Goal: Task Accomplishment & Management: Manage account settings

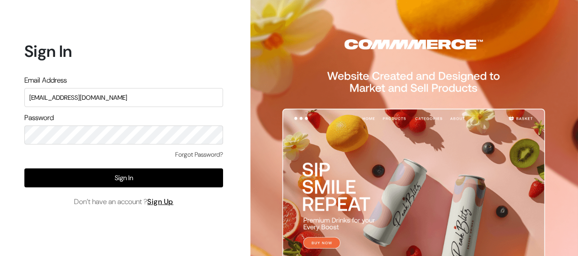
type input "mmtgroups1@gmail.com"
click at [137, 175] on button "Sign In" at bounding box center [123, 177] width 199 height 19
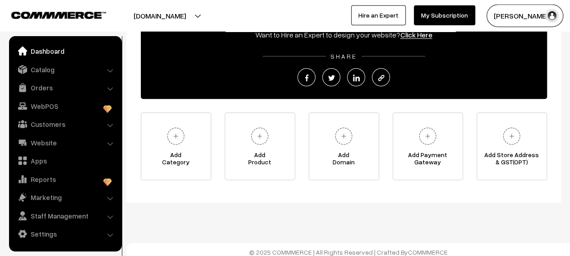
scroll to position [138, 0]
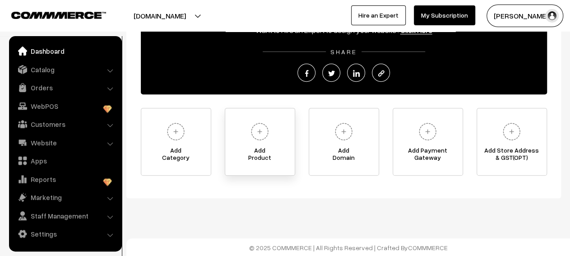
click at [266, 140] on img at bounding box center [259, 131] width 25 height 25
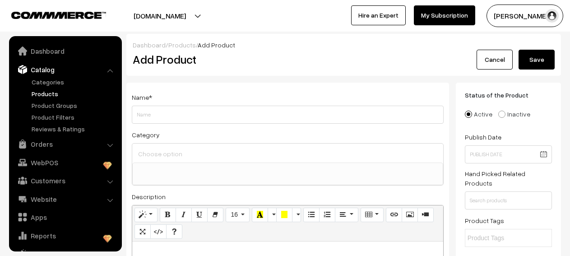
select select
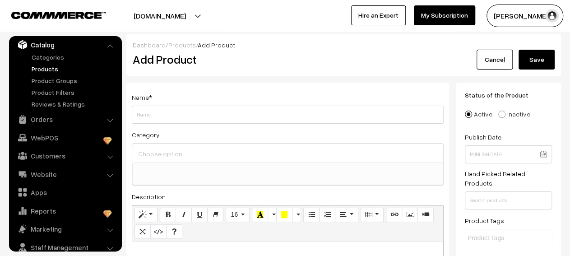
click at [508, 62] on link "Cancel" at bounding box center [495, 60] width 36 height 20
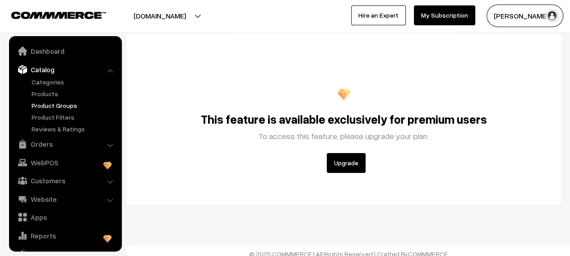
scroll to position [25, 0]
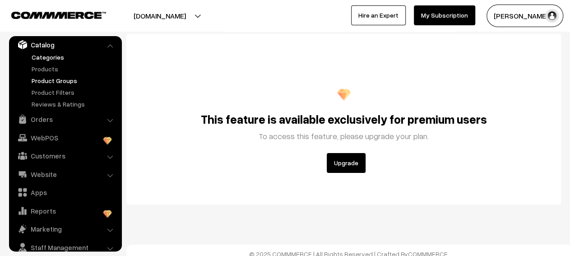
click at [56, 61] on link "Categories" at bounding box center [73, 56] width 89 height 9
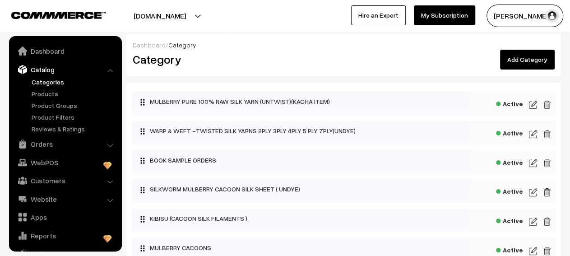
scroll to position [25, 0]
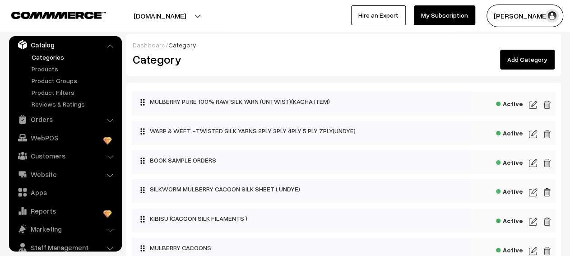
click at [535, 107] on img at bounding box center [533, 104] width 8 height 11
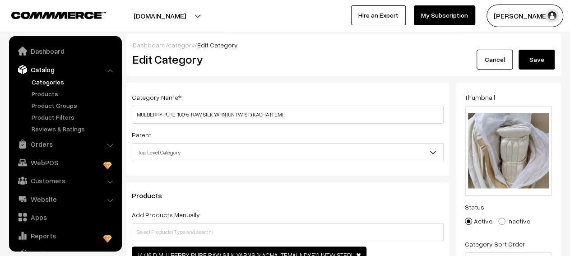
scroll to position [25, 0]
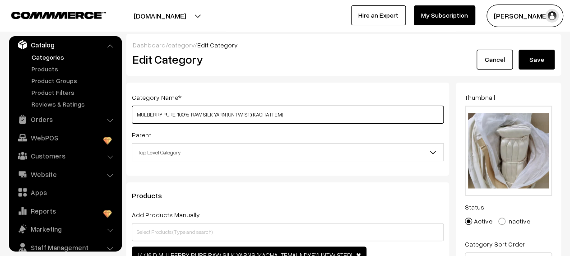
click at [294, 116] on input "MULBERRY PURE 100% RAW SILK YARN (UNTWIST)(KACHA ITEM)" at bounding box center [288, 115] width 312 height 18
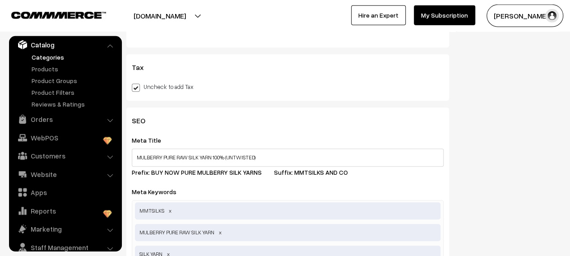
scroll to position [322, 0]
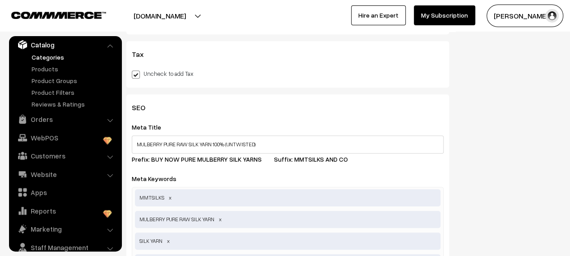
type input "MULBERRY PURE 100% RAW SILK YARN"
click at [269, 143] on input "MULBERRY PURE RAW SILK YARN 100% (UNTWISTED)" at bounding box center [288, 144] width 312 height 18
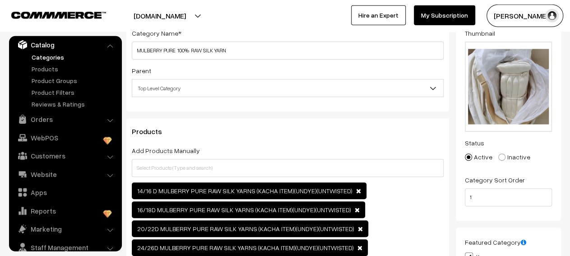
scroll to position [0, 0]
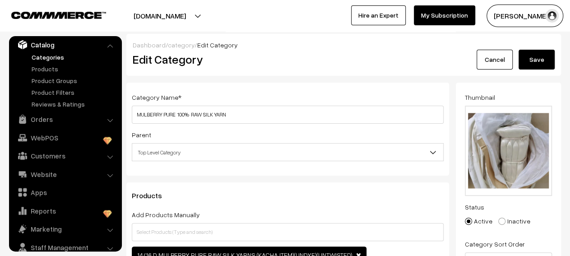
type input "MULBERRY PURE RAW SILK YARN 100%"
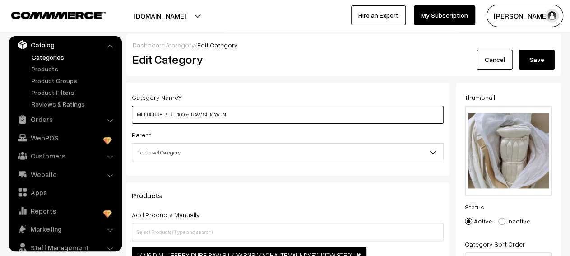
click at [203, 114] on input "MULBERRY PURE 100% RAW SILK YARN" at bounding box center [288, 115] width 312 height 18
click at [228, 114] on input "MULBERRY PURE 100% RAW SILK YARN" at bounding box center [288, 115] width 312 height 18
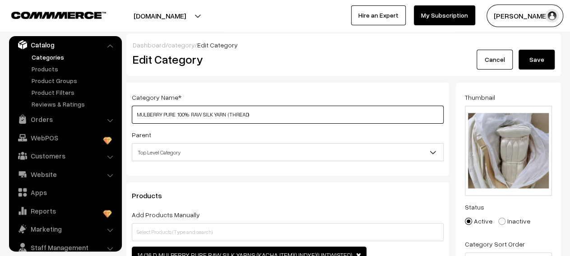
click at [233, 114] on input "MULBERRY PURE 100% RAW SILK YARN (THREAD)" at bounding box center [288, 115] width 312 height 18
click at [255, 117] on input "MULBERRY PURE 100% RAW SILK YARN (THREAD)" at bounding box center [288, 115] width 312 height 18
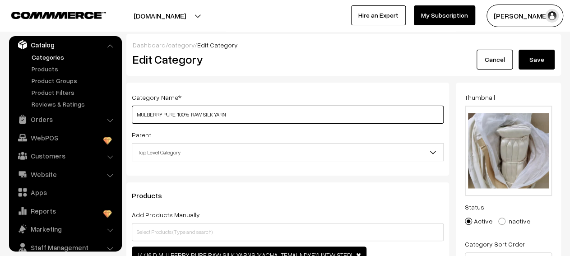
click at [190, 114] on input "MULBERRY PURE 100% RAW SILK YARN" at bounding box center [288, 115] width 312 height 18
type input "MULBERRY PURE 100% RAW SILK YARN"
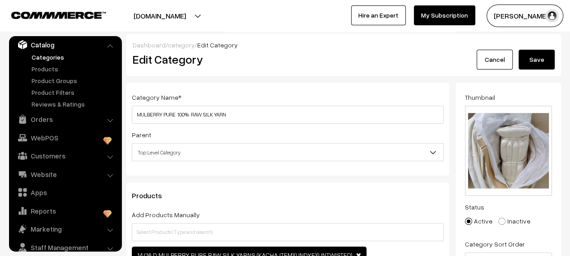
click at [533, 55] on button "Save" at bounding box center [537, 60] width 36 height 20
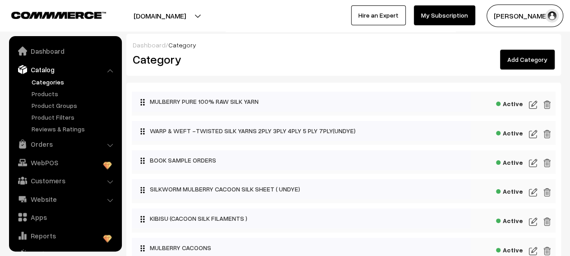
scroll to position [25, 0]
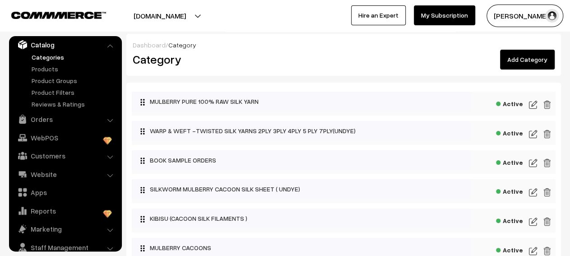
click at [532, 135] on img at bounding box center [533, 134] width 8 height 11
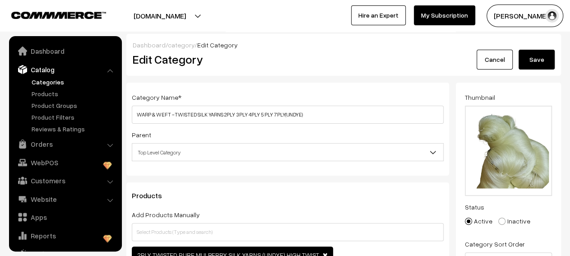
scroll to position [25, 0]
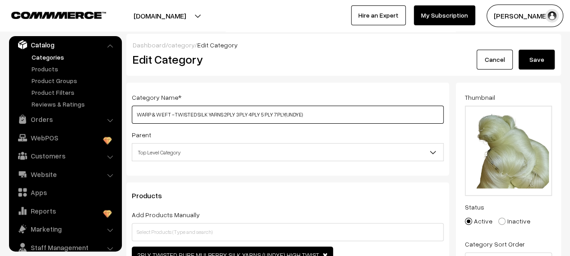
click at [332, 121] on input "WARP & WEFT -TWISTED SILK YARNS 2PLY 3PLY 4PLY 5 PLY 7PLY(UNDYE)" at bounding box center [288, 115] width 312 height 18
click at [307, 117] on input "WARP & WEFT -TWISTED SILK YARNS 2PLY 3PLY 4PLY 5 PLY 7PLY(UNDYE)" at bounding box center [288, 115] width 312 height 18
click at [331, 114] on input "WARP & WEFT -TWISTED SILK YARNS 2PLY 3PLY 4PLY 5 PLY 7PLY(UNDYE)" at bounding box center [288, 115] width 312 height 18
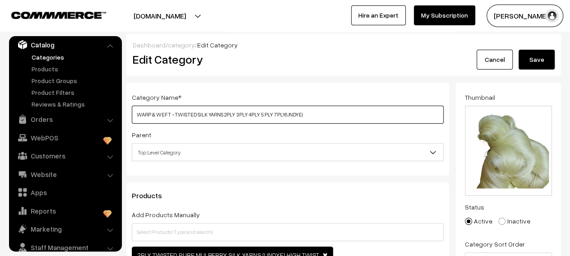
click at [331, 114] on input "WARP & WEFT -TWISTED SILK YARNS 2PLY 3PLY 4PLY 5 PLY 7PLY(UNDYE)" at bounding box center [288, 115] width 312 height 18
click at [156, 114] on input "WARP & WEFT -TWISTED SILK YARNS 2PLY 3PLY 4PLY 5 PLY 7PLY(UNDYE)" at bounding box center [288, 115] width 312 height 18
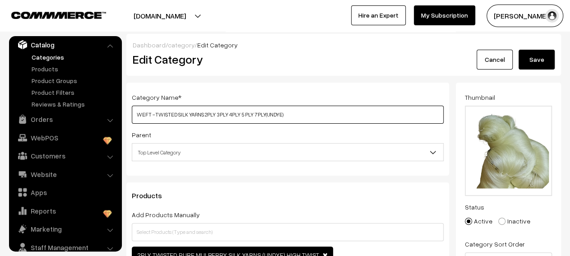
click at [196, 117] on input "WEFT -TWISTED SILK YARNS 2PLY 3PLY 4PLY 5 PLY 7PLY(UNDYE)" at bounding box center [288, 115] width 312 height 18
click at [208, 117] on input "WEFT -TWISTED SILK YARNS 2PLY 3PLY 4PLY 5 PLY 7PLY(UNDYE)" at bounding box center [288, 115] width 312 height 18
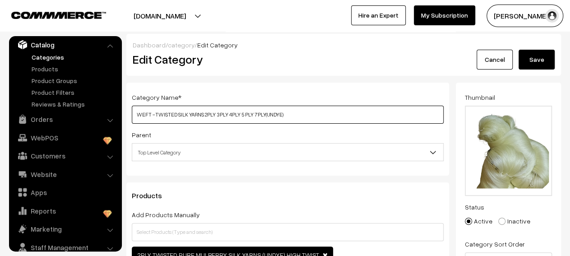
click at [211, 117] on input "WEFT -TWISTED SILK YARNS 2PLY 3PLY 4PLY 5 PLY 7PLY(UNDYE)" at bounding box center [288, 115] width 312 height 18
type input "WARP & WEFT -TWISTED SILK YARNS 2PLY 3PLY 4PLY 5 PLY 7PLY(UNDYE)"
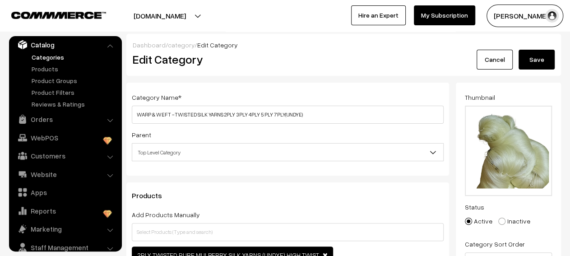
click at [543, 53] on button "Save" at bounding box center [537, 60] width 36 height 20
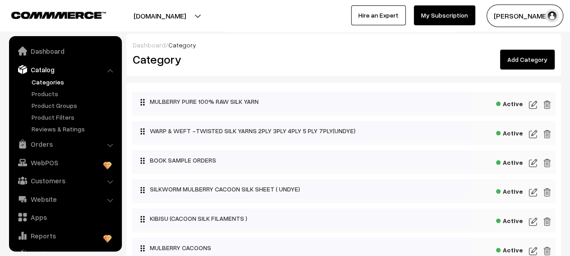
scroll to position [25, 0]
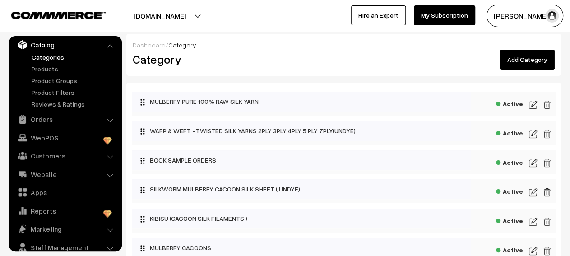
click at [531, 193] on img at bounding box center [533, 192] width 8 height 11
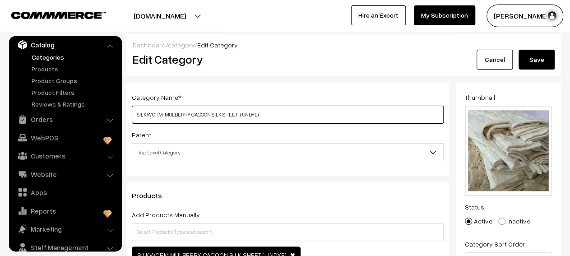
click at [303, 117] on input "SILKWORM MULBERRY CACOON SILK SHEET ( UNDYE)" at bounding box center [288, 115] width 312 height 18
click at [210, 114] on input "SILKWORM MULBERRY CACOON SILK SHEET (" at bounding box center [288, 115] width 312 height 18
click at [241, 116] on input "SILKWORM MULBERRY CACOON SILK SHEET (" at bounding box center [288, 115] width 312 height 18
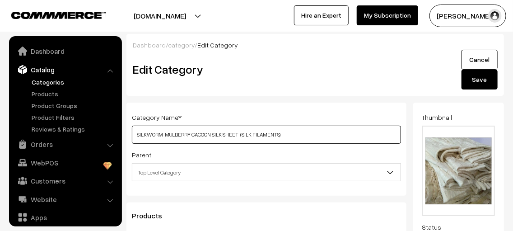
click at [250, 133] on input "SILKWORM MULBERRY CACOON SILK SHEET (SILK FILAMENTS)" at bounding box center [266, 135] width 269 height 18
click at [186, 136] on input "SILKWORM MULBERRY CACOON SILK SHEET (SILK FIBRE AND FILAMENTS)" at bounding box center [266, 135] width 269 height 18
type input "SILKWORM CACOON SILK SHEET (SILK FIBRE AND FILAMENTS)"
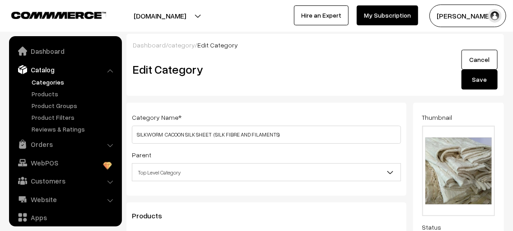
click at [475, 86] on button "Save" at bounding box center [480, 80] width 36 height 20
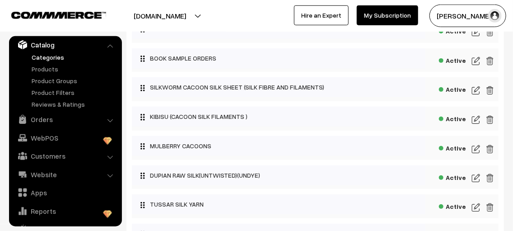
scroll to position [106, 0]
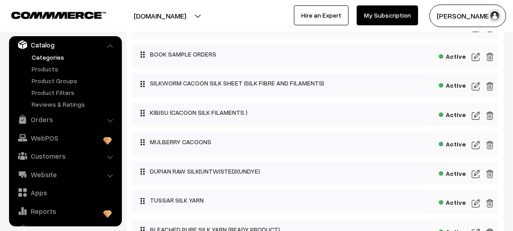
click at [474, 146] on img at bounding box center [476, 145] width 8 height 11
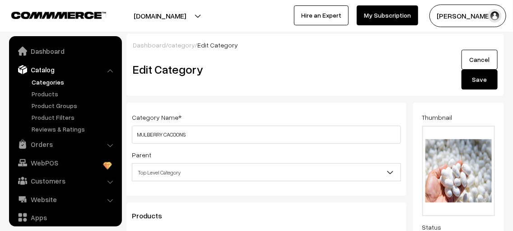
scroll to position [25, 0]
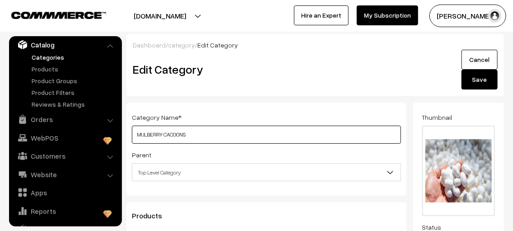
click at [136, 137] on input "MULBERRY CACOONS" at bounding box center [266, 135] width 269 height 18
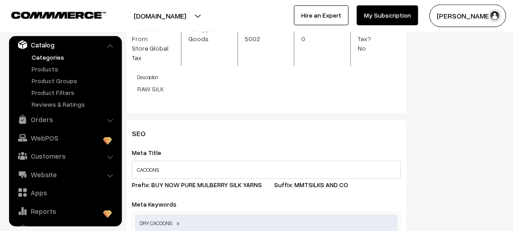
scroll to position [0, 0]
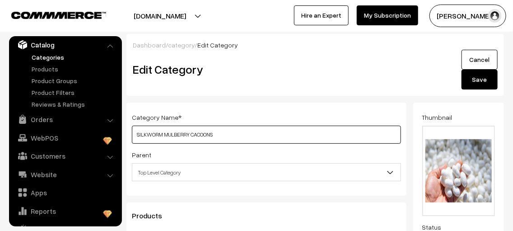
type input "SILKWORM MULBERRY CACOONS"
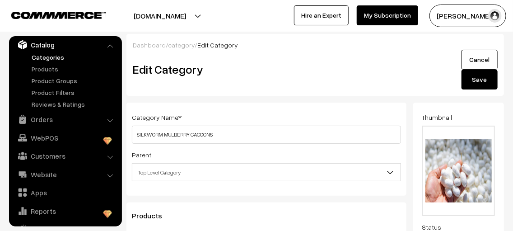
click at [488, 84] on button "Save" at bounding box center [480, 80] width 36 height 20
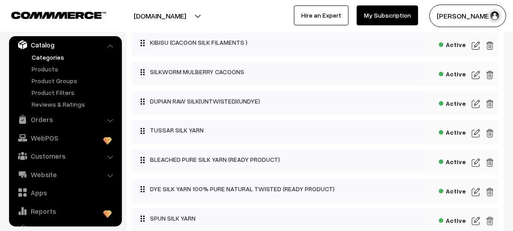
scroll to position [190, 0]
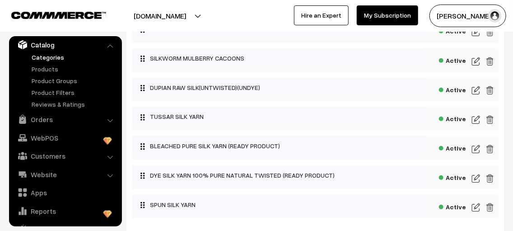
click at [477, 93] on img at bounding box center [476, 90] width 8 height 11
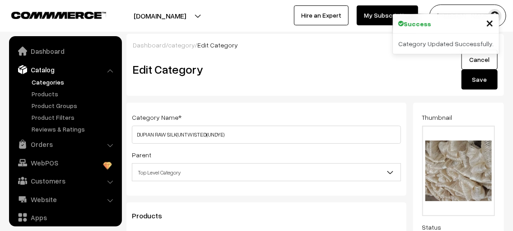
scroll to position [25, 0]
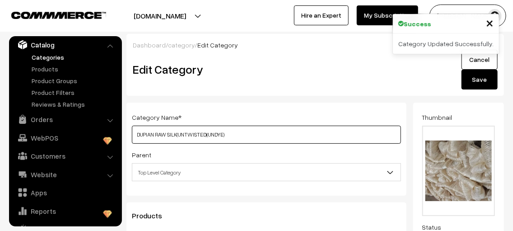
click at [275, 136] on input "DUPIAN RAW SILK(UNTWISTED)(UNDYE)" at bounding box center [266, 135] width 269 height 18
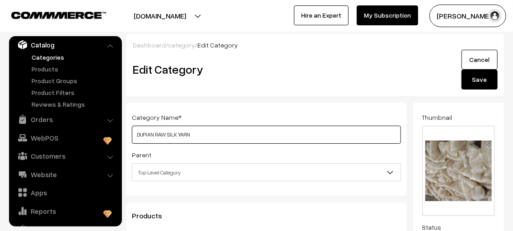
type input "DUPIAN RAW SILK YARN"
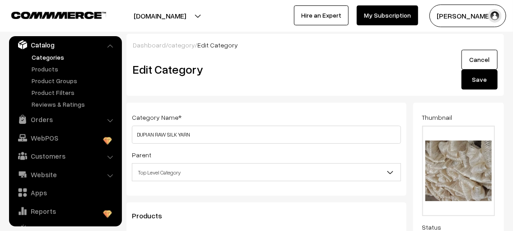
click at [492, 79] on button "Save" at bounding box center [480, 80] width 36 height 20
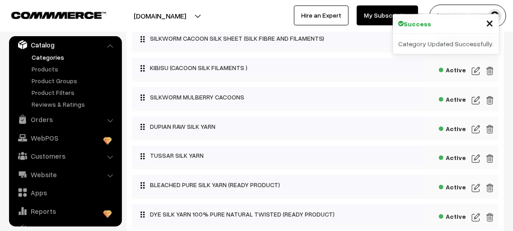
scroll to position [152, 0]
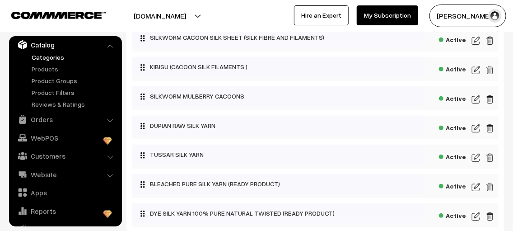
click at [474, 187] on img at bounding box center [476, 187] width 8 height 11
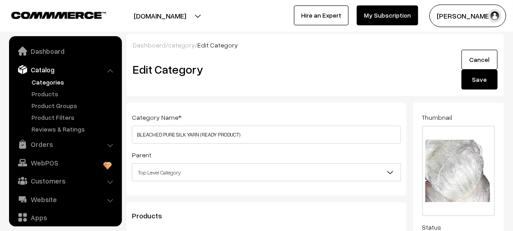
scroll to position [25, 0]
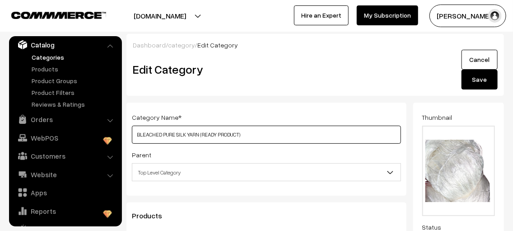
click at [217, 134] on input "BLEACHED PURE SILK YARN (READY PRODUCT)" at bounding box center [266, 135] width 269 height 18
click at [299, 135] on input "BLEACHED PURE SILK YARN (READY FOR WEAVING AND KNITTING ODUCT)" at bounding box center [266, 135] width 269 height 18
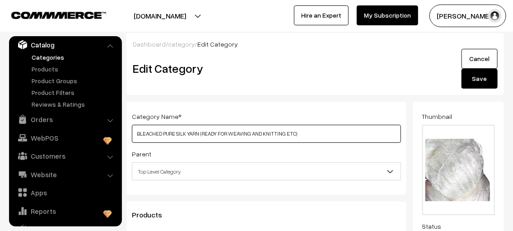
scroll to position [0, 0]
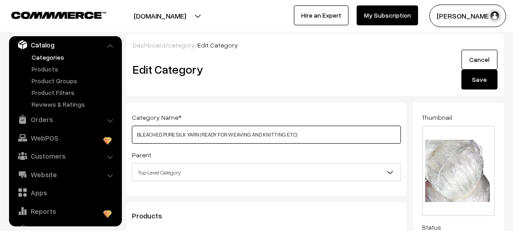
click at [162, 134] on input "BLEACHED PURE SILK YARN (READY FOR WEAVING AND KNITTING ETC)" at bounding box center [266, 135] width 269 height 18
click at [169, 133] on input "BLEACHED WHITE PURE SILK YARN (READY FOR WEAVING AND KNITTING ETC)" at bounding box center [266, 135] width 269 height 18
click at [136, 135] on input "BLEACHED MULBERRY PURE SILK YARN (READY FOR WEAVING AND KNITTING ETC)" at bounding box center [266, 135] width 269 height 18
click at [139, 135] on input "BLEACHED MULBERRY PURE SILK YARN (READY FOR WEAVING AND KNITTING ETC)" at bounding box center [266, 135] width 269 height 18
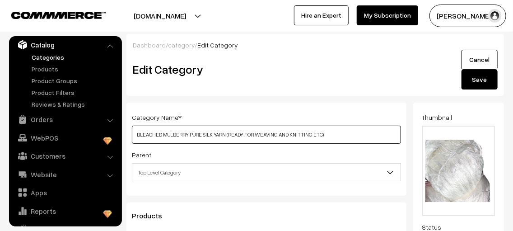
click at [139, 135] on input "BLEACHED MULBERRY PURE SILK YARN (READY FOR WEAVING AND KNITTING ETC)" at bounding box center [266, 135] width 269 height 18
click at [162, 135] on input "COLOUR MULBERRY PURE SILK YARN (READY FOR WEAVING AND KNITTING ETC)" at bounding box center [266, 135] width 269 height 18
click at [175, 135] on input "COLOUR MULBERRY PURE SILK YARN (READY FOR WEAVING AND KNITTING ETC)" at bounding box center [266, 135] width 269 height 18
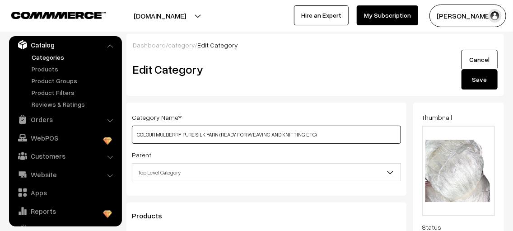
click at [175, 135] on input "COLOUR MULBERRY PURE SILK YARN (READY FOR WEAVING AND KNITTING ETC)" at bounding box center [266, 135] width 269 height 18
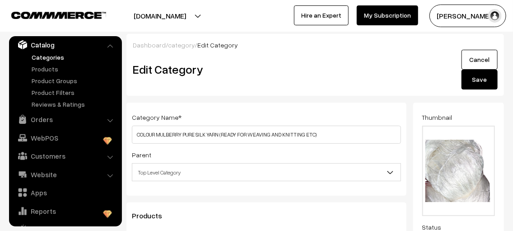
click at [478, 85] on button "Save" at bounding box center [480, 80] width 36 height 20
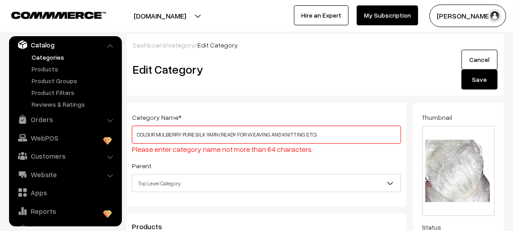
click at [171, 136] on input "COLOUR MULBERRY PURE SILK YARN (READY FOR WEAVING AND KNITTING ETC)" at bounding box center [266, 135] width 269 height 18
type input "COLOUR PURE SILK YARN (READY FOR WEAVING AND KNITTING ETC)"
click at [495, 86] on button "Save" at bounding box center [480, 80] width 36 height 20
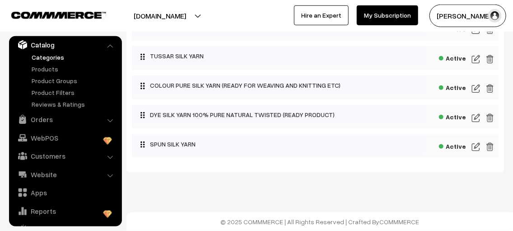
scroll to position [252, 0]
click at [474, 118] on img at bounding box center [476, 117] width 8 height 11
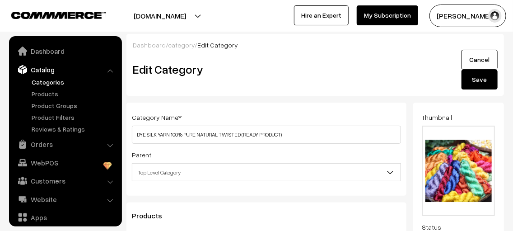
scroll to position [25, 0]
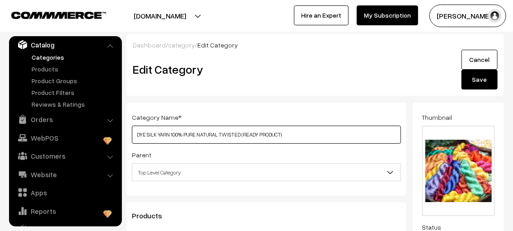
click at [258, 135] on input "DYE SILK YARN 100% PURE NATURAL TWISTED (READY PRODUCT)" at bounding box center [266, 135] width 269 height 18
click at [331, 135] on input "DYE SILK YARN 100% PURE NATURAL TWISTED (READY FOR WEAVING AND KNITTING PRODUCT)" at bounding box center [266, 135] width 269 height 18
click at [147, 135] on input "DYE SILK YARN 100% PURE NATURAL TWISTED (READY FOR WEAVING AND KNITTING ETC)" at bounding box center [266, 135] width 269 height 18
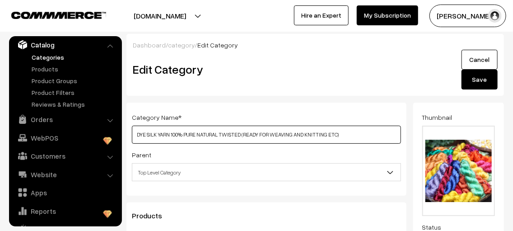
click at [202, 135] on input "DYE SILK YARN 100% PURE NATURAL TWISTED (READY FOR WEAVING AND KNITTING ETC)" at bounding box center [266, 135] width 269 height 18
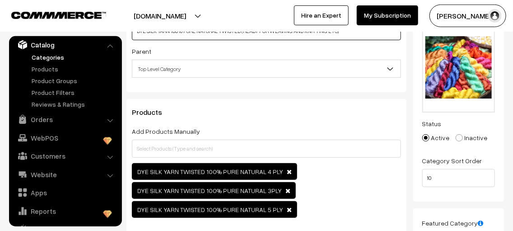
scroll to position [0, 0]
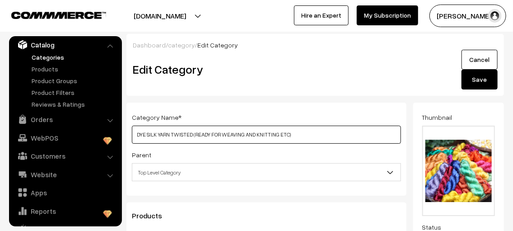
click at [191, 135] on input "DYE SILK YARN TWISTED (READY FOR WEAVING AND KNITTING ETC)" at bounding box center [266, 135] width 269 height 18
type input "DYE SILK YARN TWISTED (READY FOR WEAVING AND KNITTING ETC)"
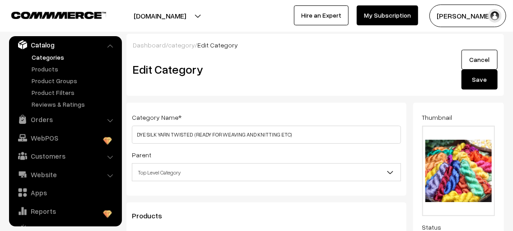
click at [495, 86] on button "Save" at bounding box center [480, 80] width 36 height 20
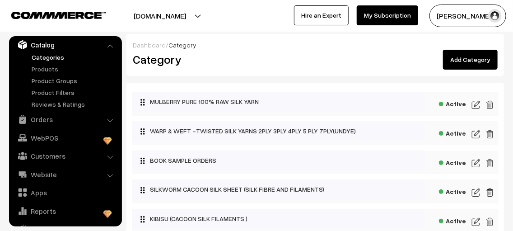
click at [494, 63] on link "Add Category" at bounding box center [470, 60] width 55 height 20
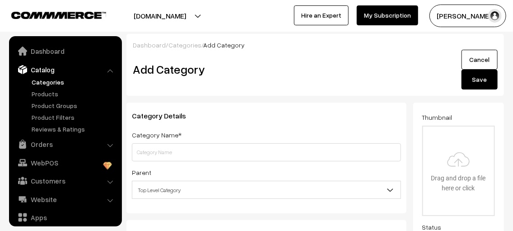
scroll to position [25, 0]
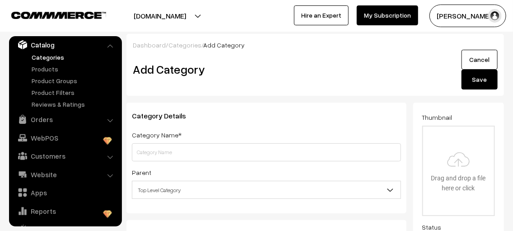
click at [212, 149] on input "text" at bounding box center [266, 152] width 269 height 18
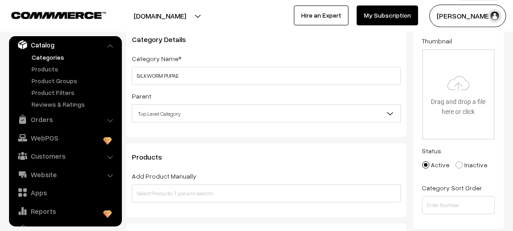
scroll to position [91, 0]
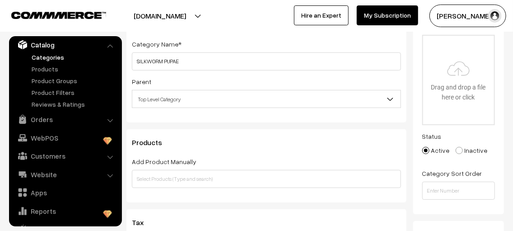
type input "SILKWORM PUPAE"
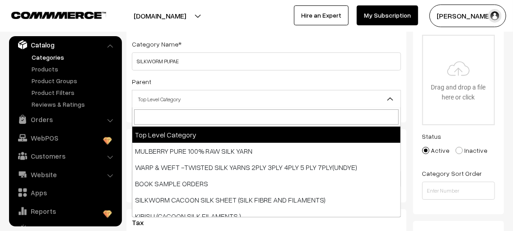
click at [206, 103] on span "Top Level Category" at bounding box center [266, 99] width 268 height 16
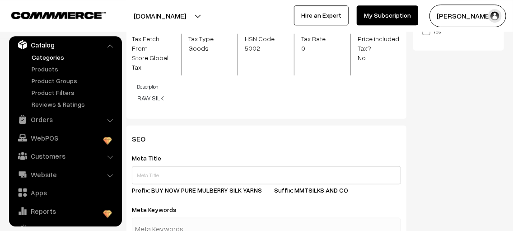
scroll to position [324, 0]
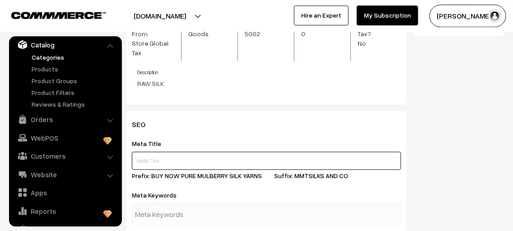
click at [199, 154] on input "text" at bounding box center [266, 160] width 269 height 18
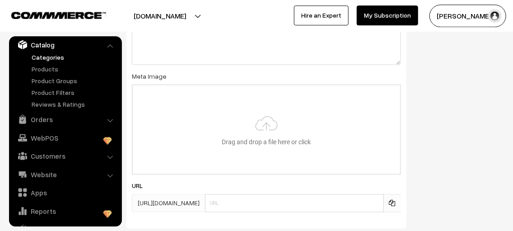
scroll to position [597, 0]
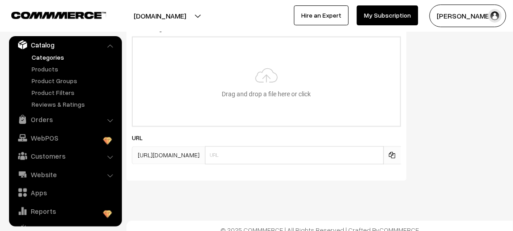
type input "SILKWORM PUPAE"
